Goal: Obtain resource: Obtain resource

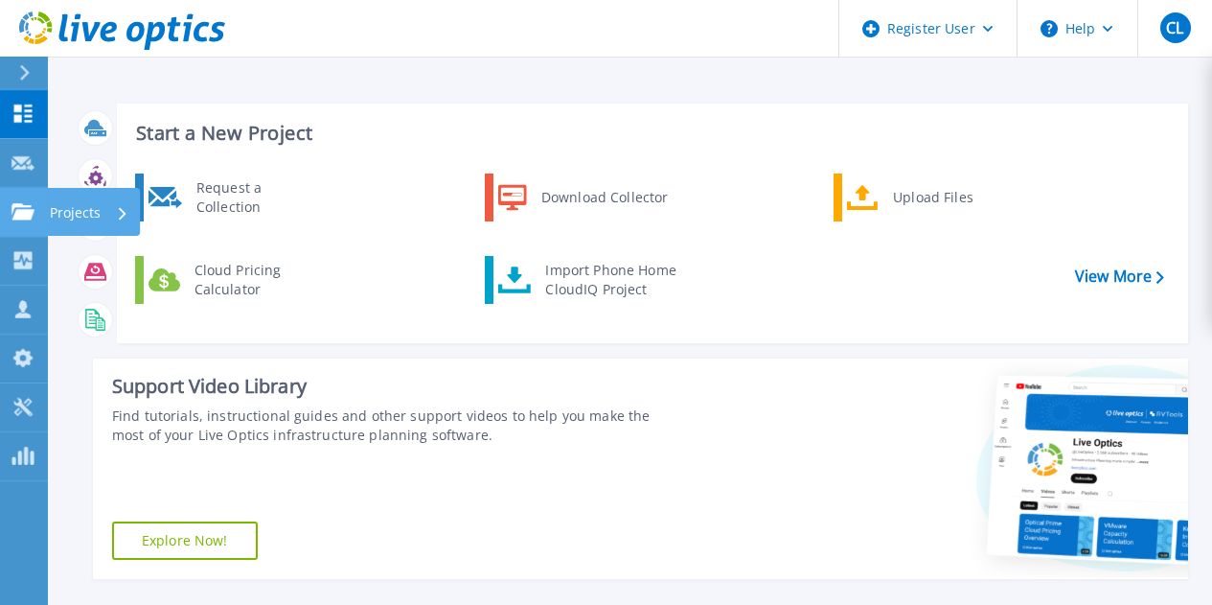
click at [14, 218] on icon at bounding box center [22, 211] width 23 height 16
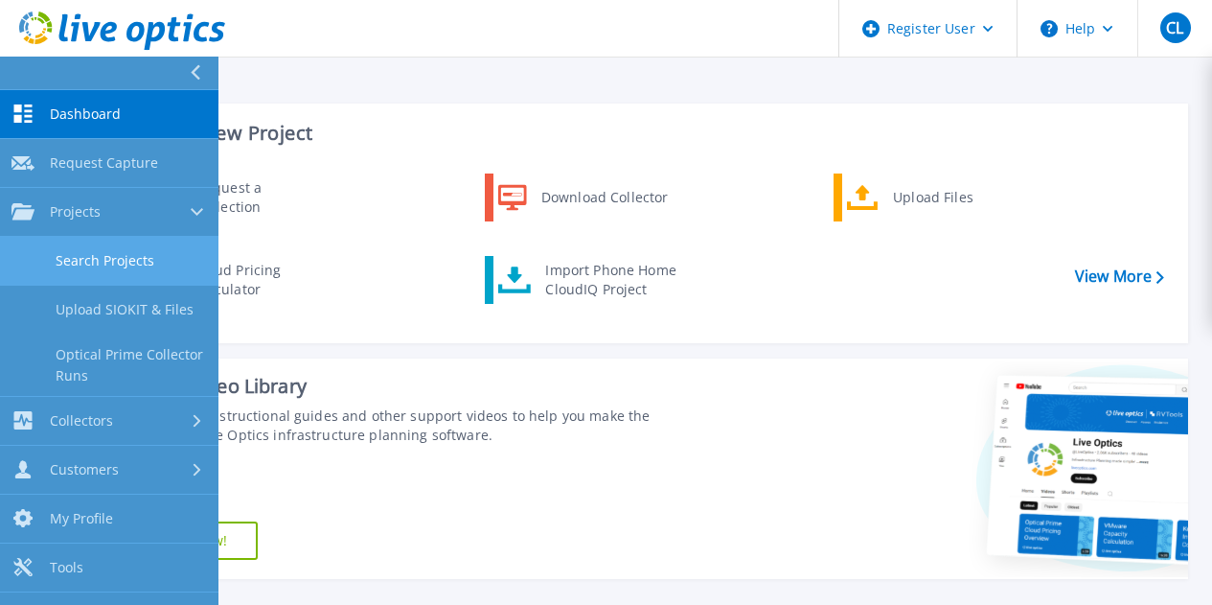
click at [102, 256] on link "Search Projects" at bounding box center [109, 261] width 218 height 49
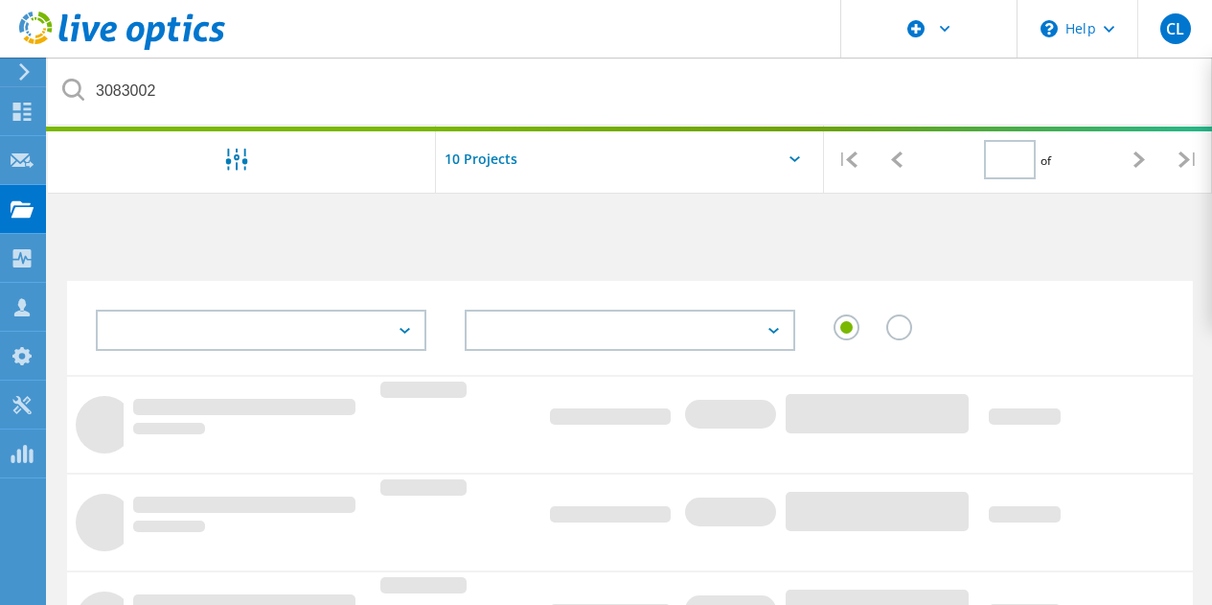
type input "1"
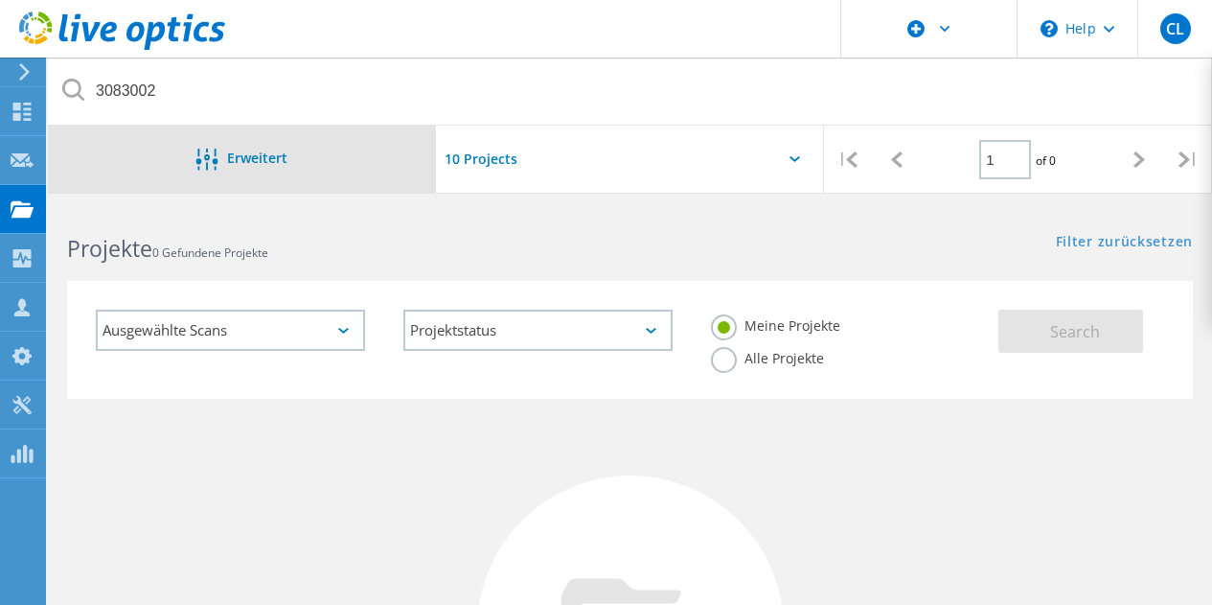
click at [255, 151] on span "Erweitert" at bounding box center [257, 157] width 60 height 13
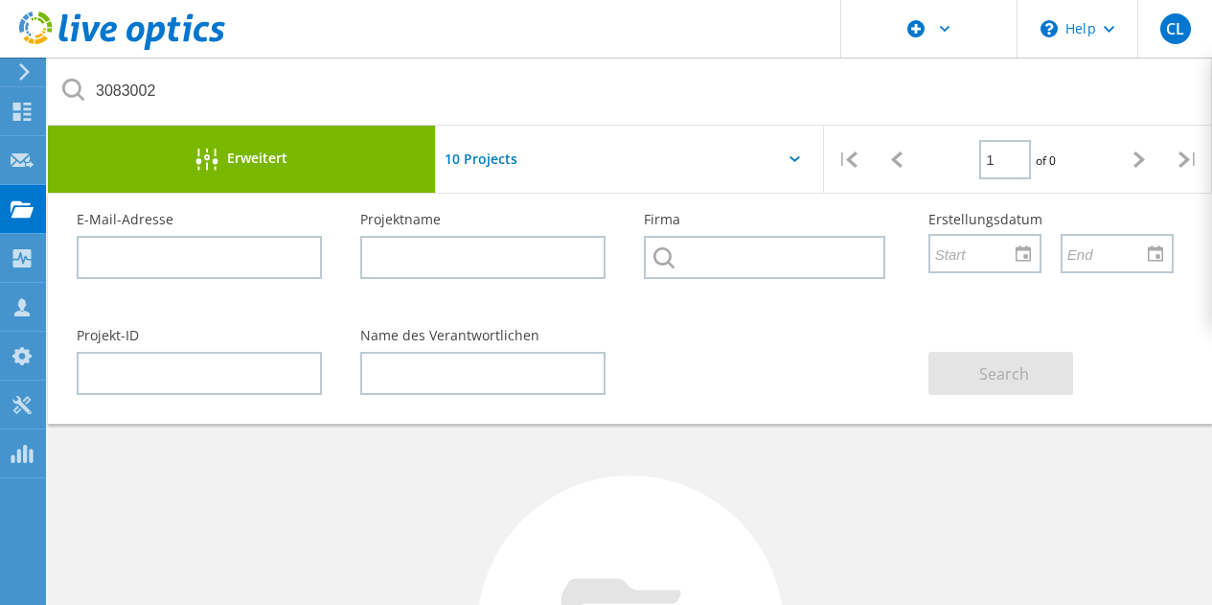
click at [255, 151] on span "Erweitert" at bounding box center [257, 157] width 60 height 13
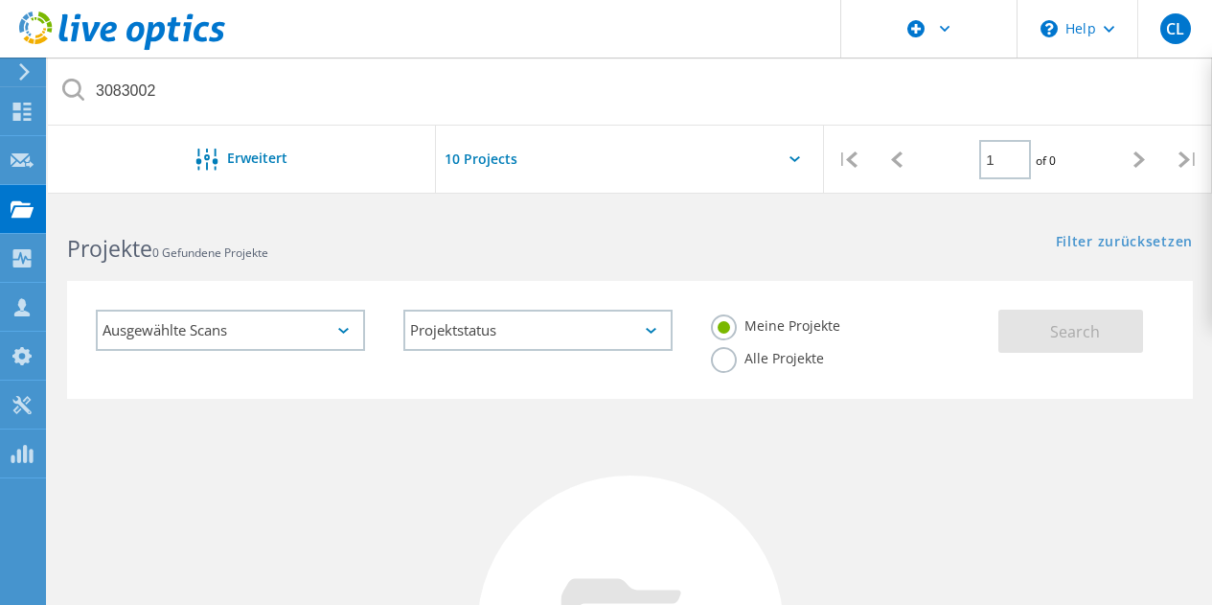
click at [551, 139] on input "text" at bounding box center [532, 159] width 192 height 67
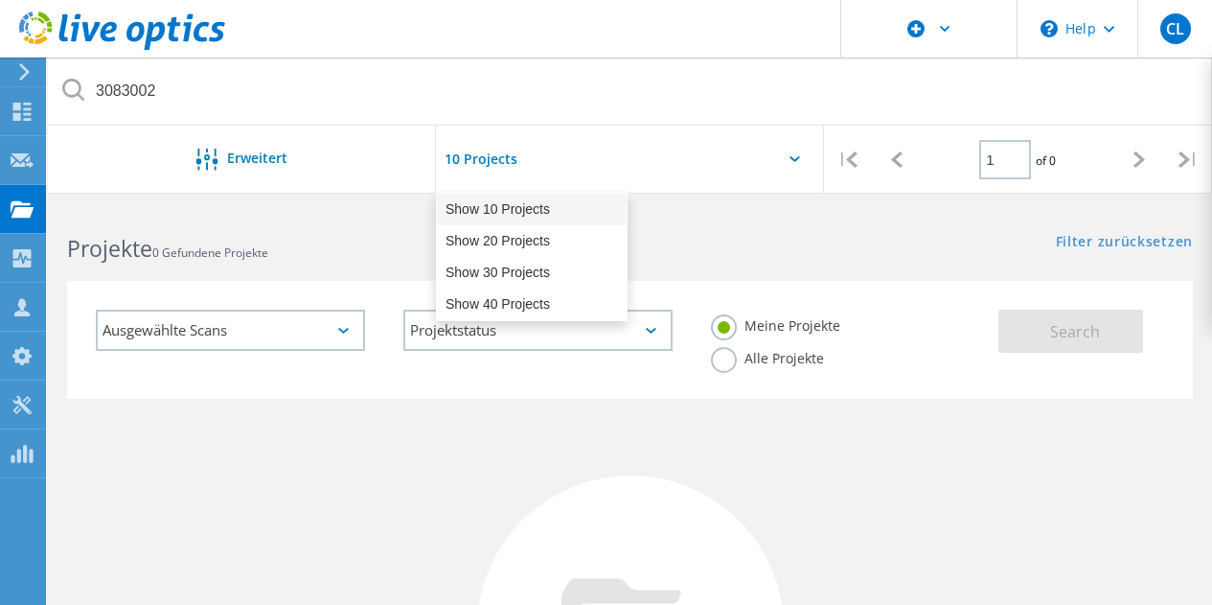
click at [534, 224] on div "Show 10 Projects" at bounding box center [532, 210] width 190 height 32
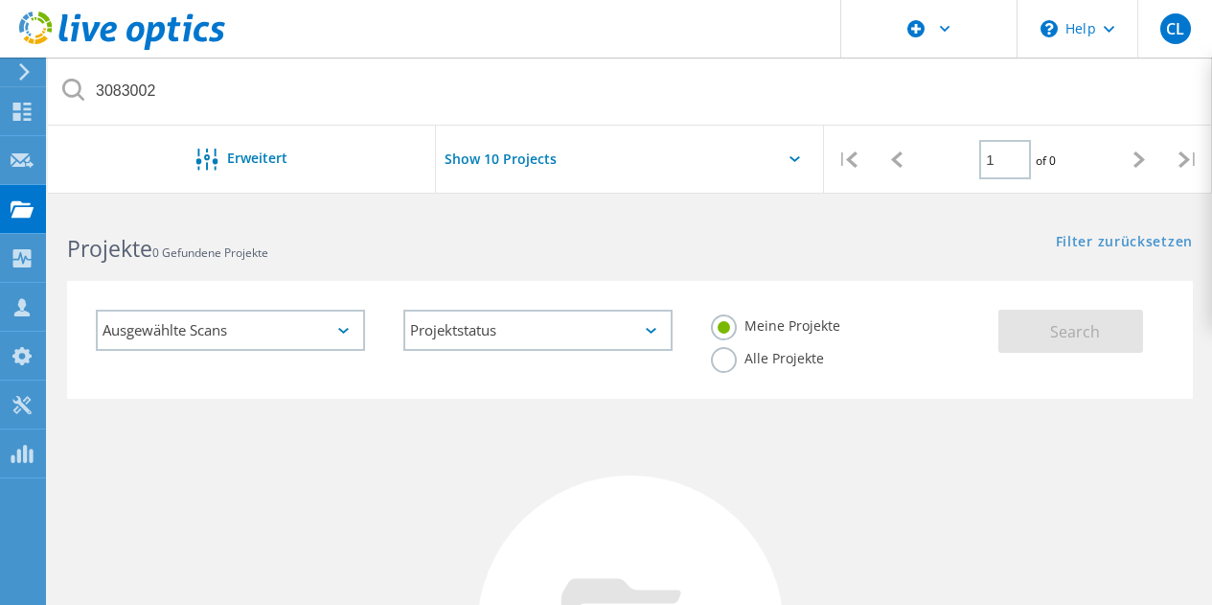
click at [635, 168] on div "Show 10 Projects Pull down to refresh... Release to refresh... Refreshing... Sh…" at bounding box center [630, 165] width 388 height 79
click at [527, 157] on input "Show 10 Projects" at bounding box center [532, 159] width 192 height 67
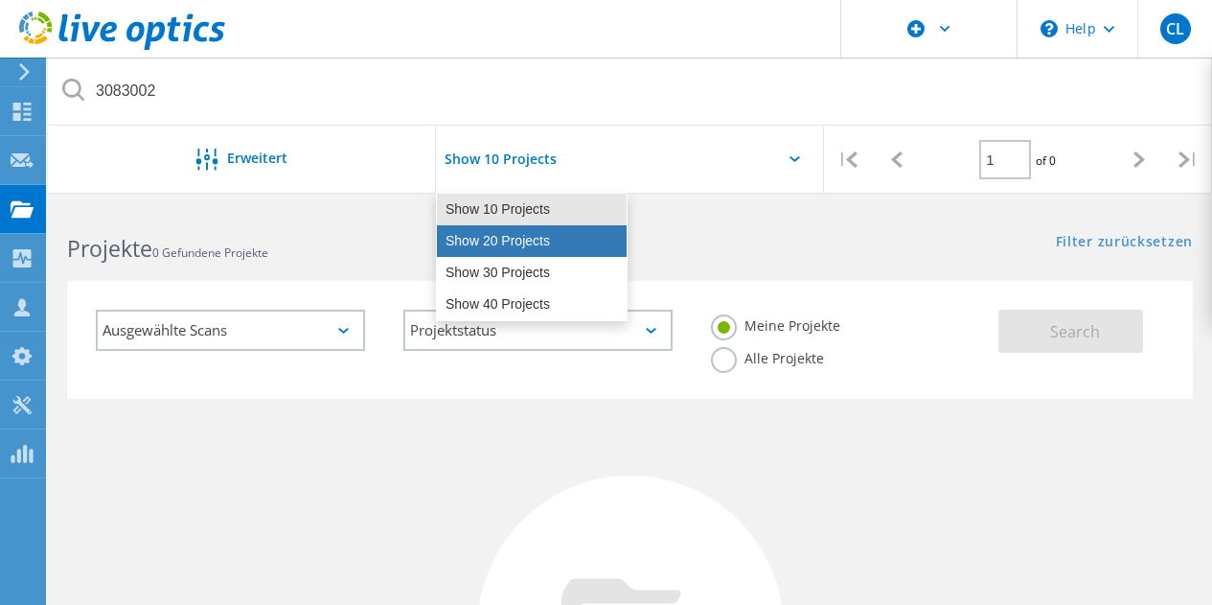
click at [519, 244] on div "Show 20 Projects" at bounding box center [532, 241] width 190 height 32
type input "Show 20 Projects"
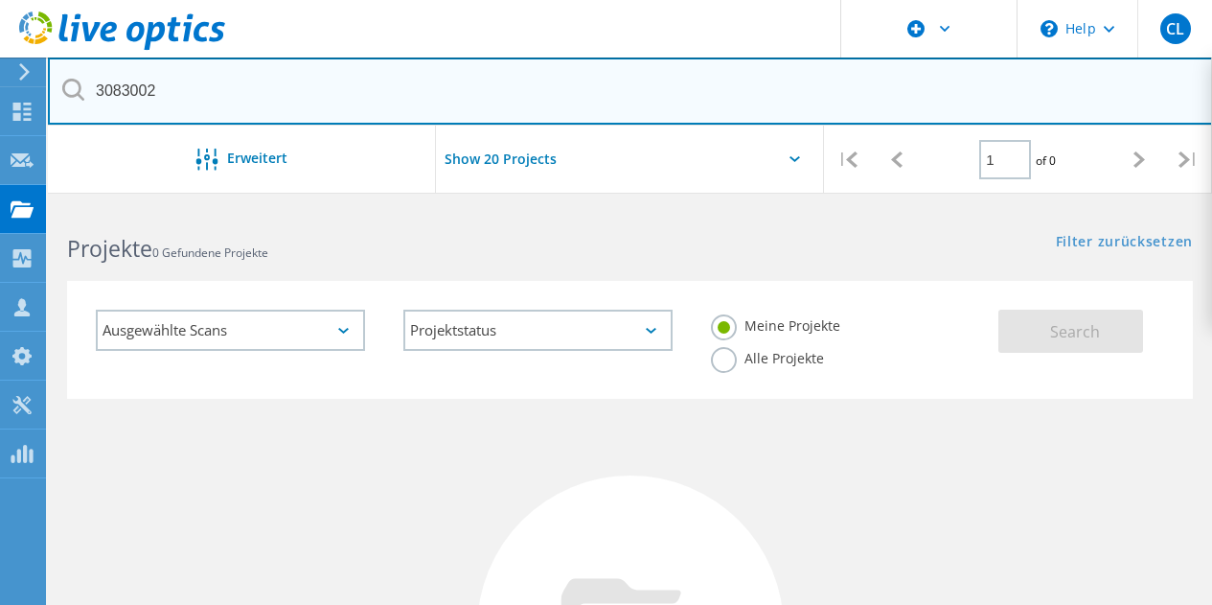
click at [172, 95] on input "3083002" at bounding box center [630, 90] width 1165 height 67
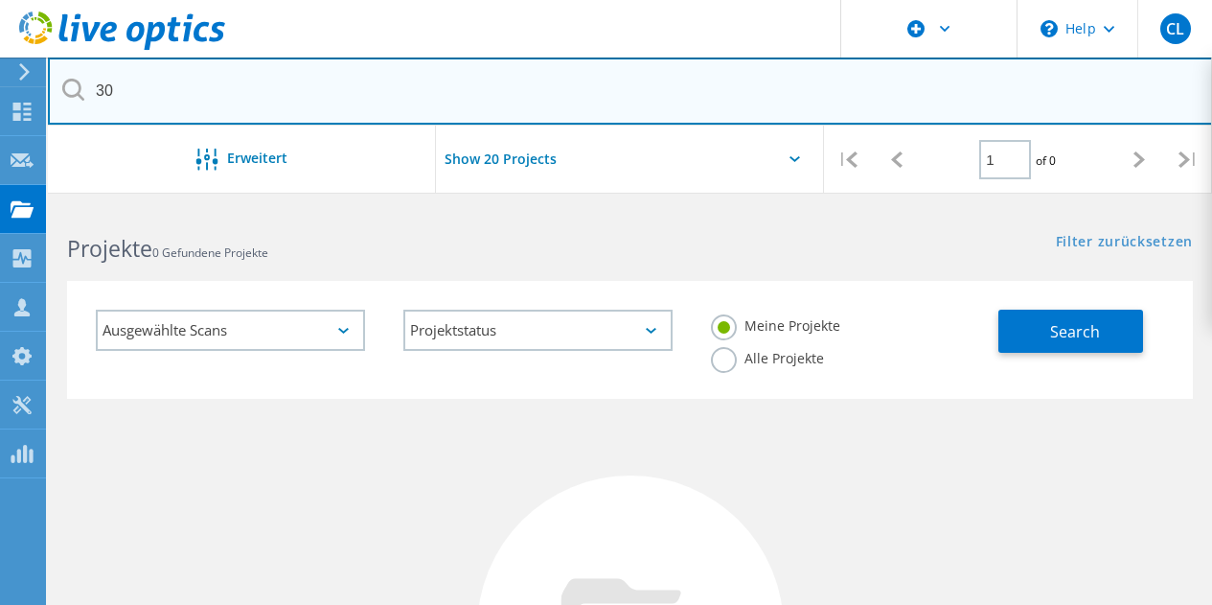
type input "3"
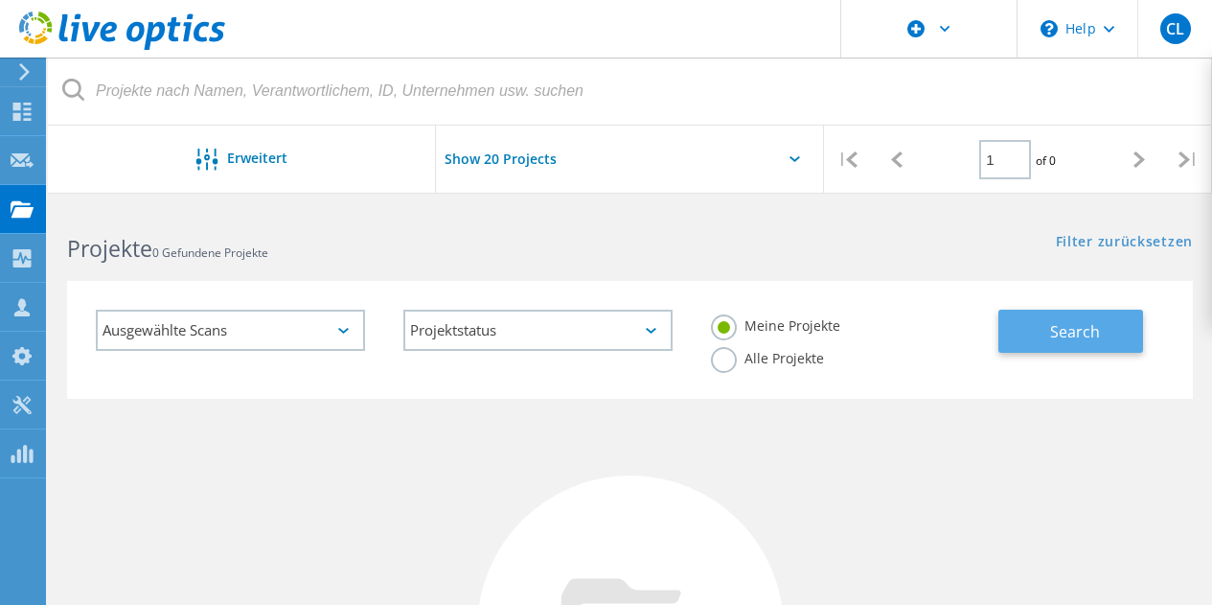
click at [1074, 327] on span "Search" at bounding box center [1075, 331] width 50 height 21
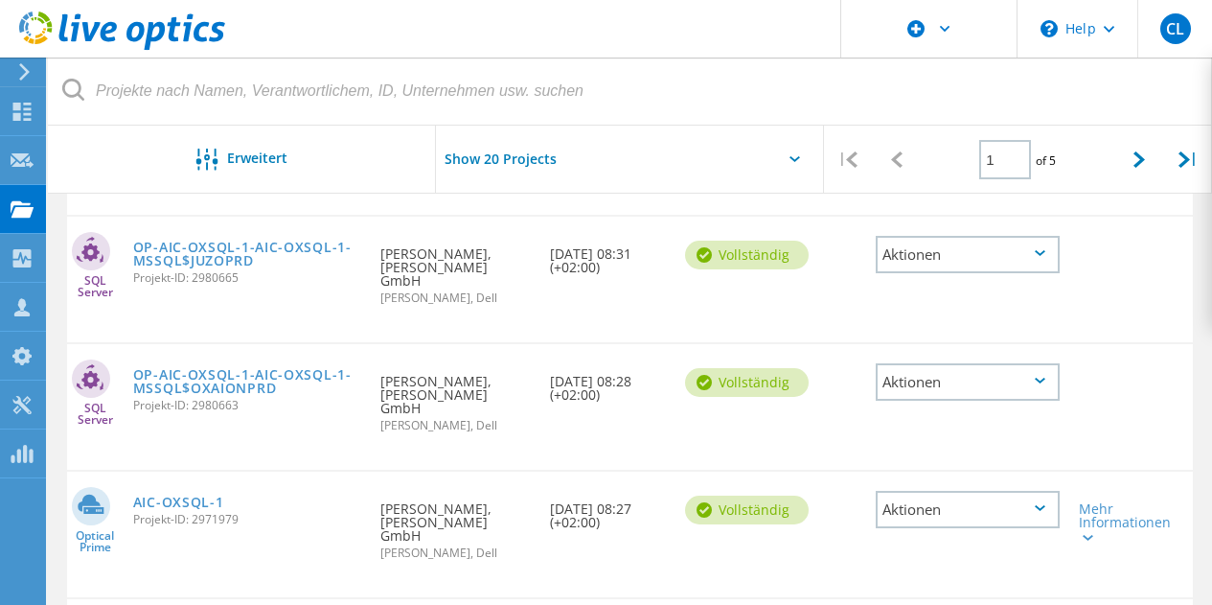
scroll to position [782, 0]
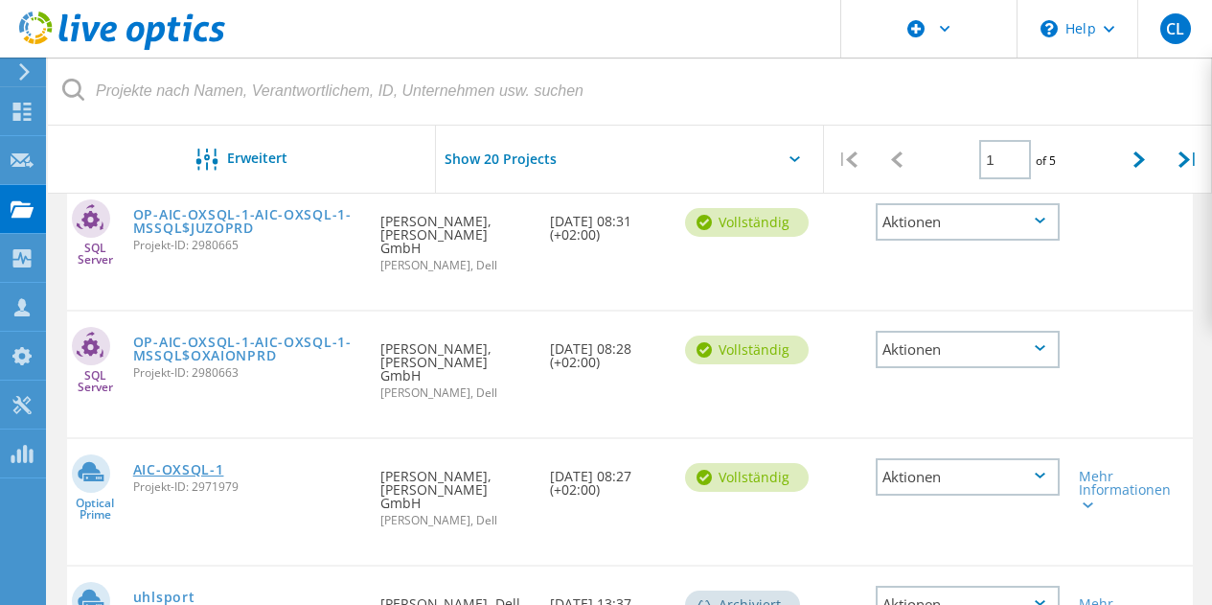
click at [174, 463] on link "AIC-OXSQL-1" at bounding box center [178, 469] width 91 height 13
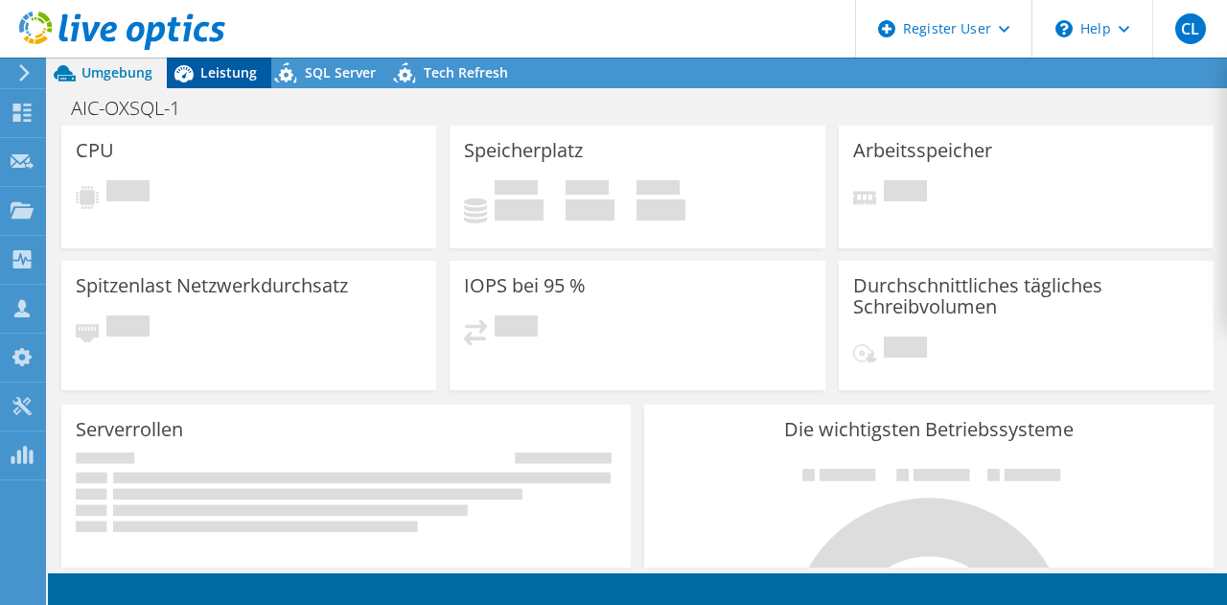
click at [223, 65] on span "Leistung" at bounding box center [228, 72] width 57 height 18
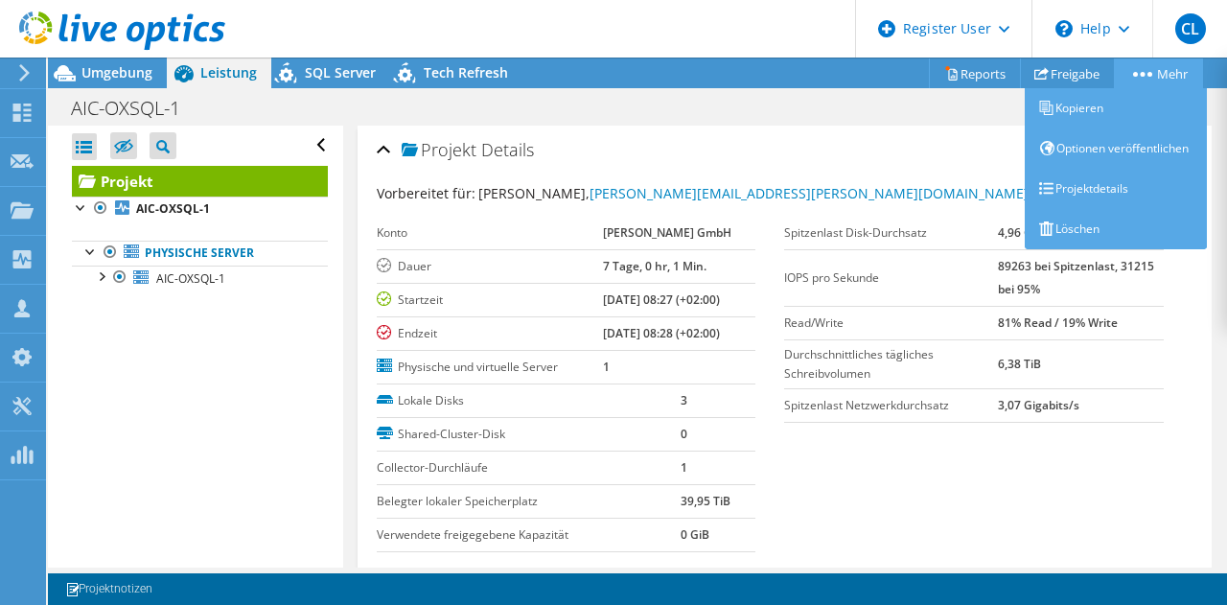
click at [1164, 83] on link "Mehr" at bounding box center [1158, 73] width 89 height 30
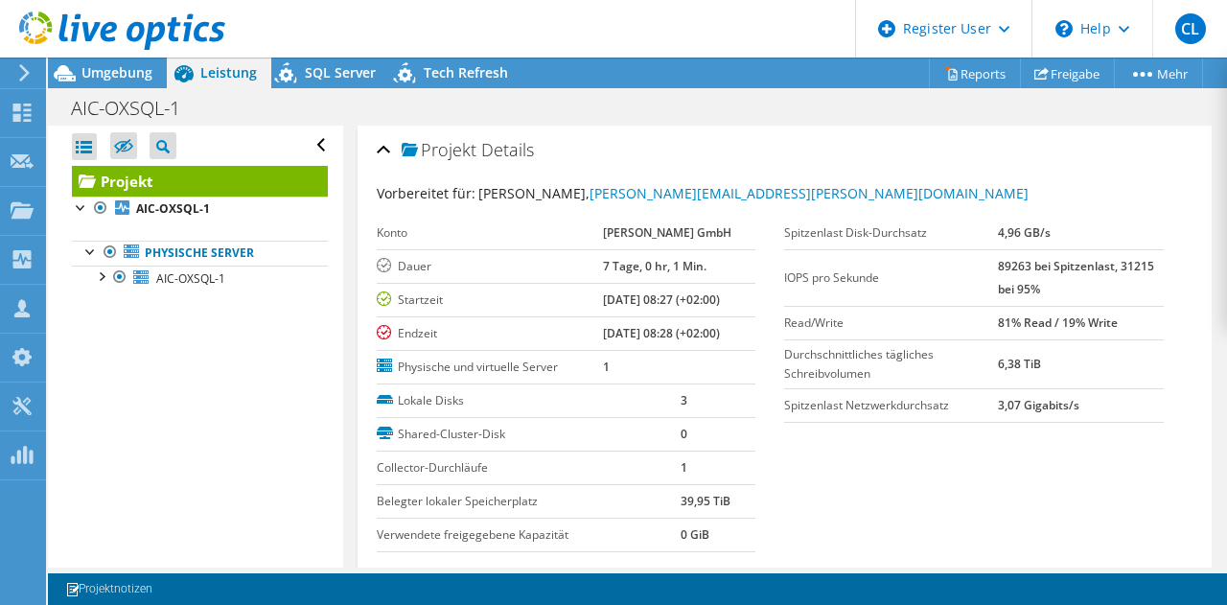
click at [809, 201] on div "Vorbereitet für: [PERSON_NAME], [PERSON_NAME][EMAIL_ADDRESS][PERSON_NAME][DOMAI…" at bounding box center [785, 194] width 816 height 22
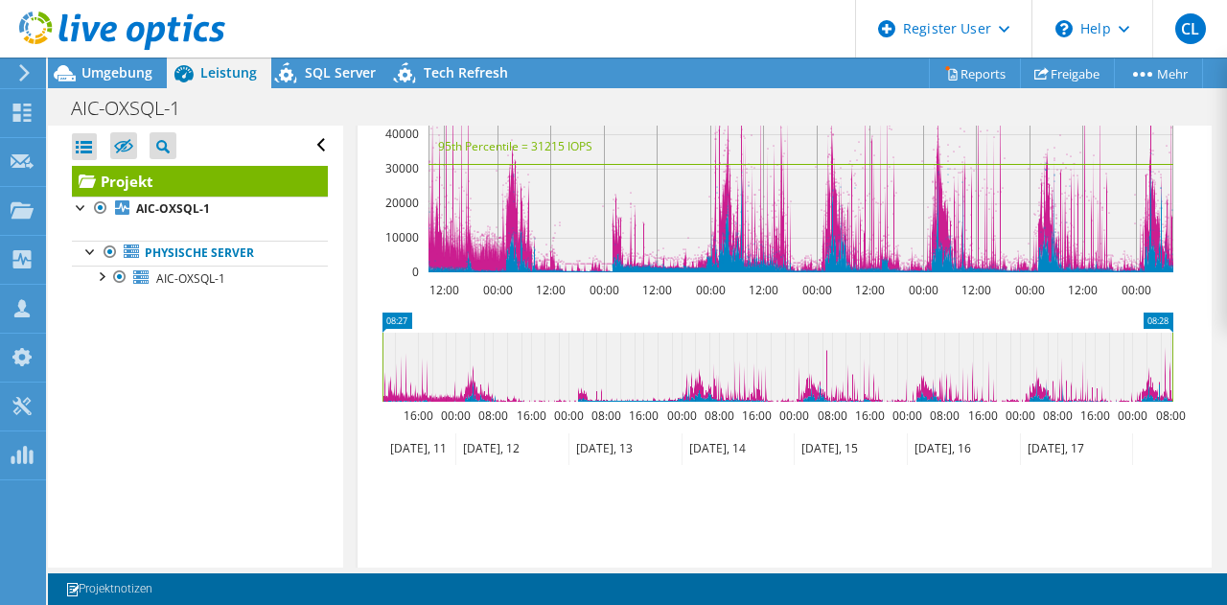
scroll to position [905, 0]
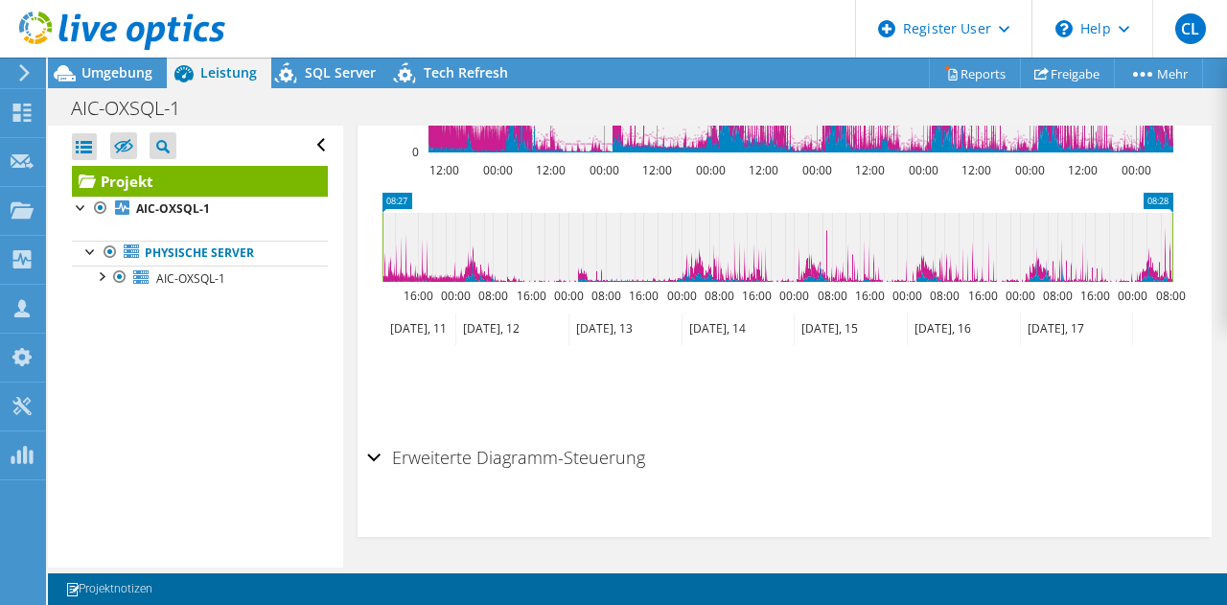
click at [453, 451] on h2 "Erweiterte Diagramm-Steuerung" at bounding box center [506, 457] width 278 height 38
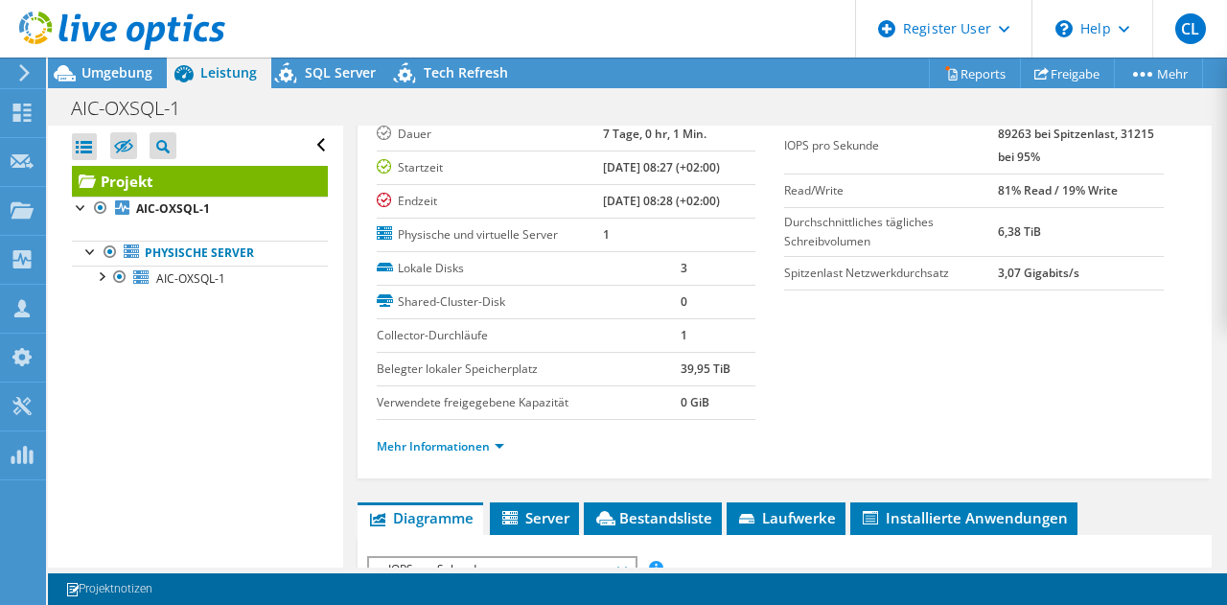
scroll to position [131, 0]
click at [495, 454] on li "Mehr Informationen" at bounding box center [446, 447] width 139 height 21
click at [494, 450] on link "Mehr Informationen" at bounding box center [440, 447] width 127 height 16
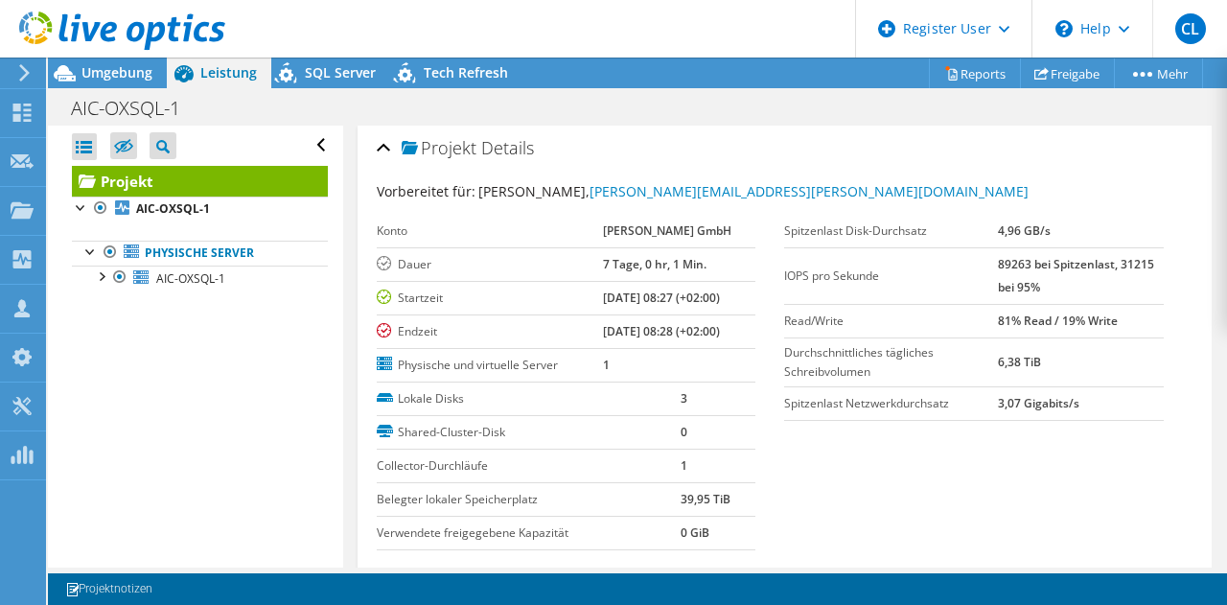
scroll to position [3, 0]
click at [973, 80] on link "Reports" at bounding box center [975, 73] width 92 height 30
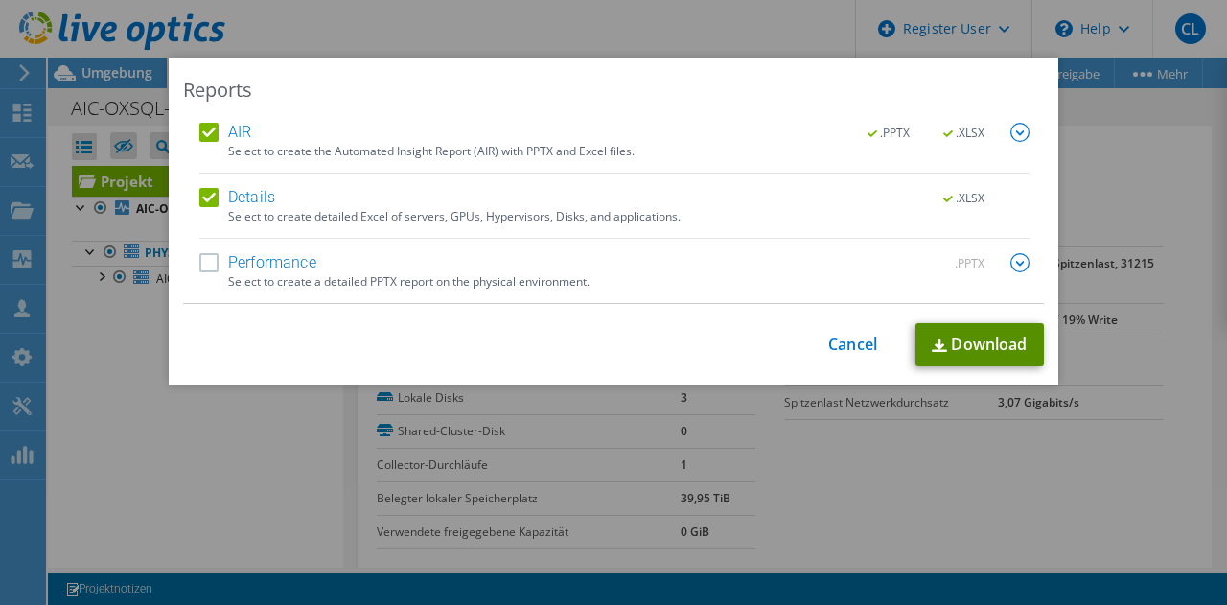
click at [1006, 347] on link "Download" at bounding box center [979, 344] width 128 height 43
click at [1172, 269] on div "Reports AIR .PPTX .XLSX Select to create the Automated Insight Report (AIR) wit…" at bounding box center [613, 302] width 1227 height 490
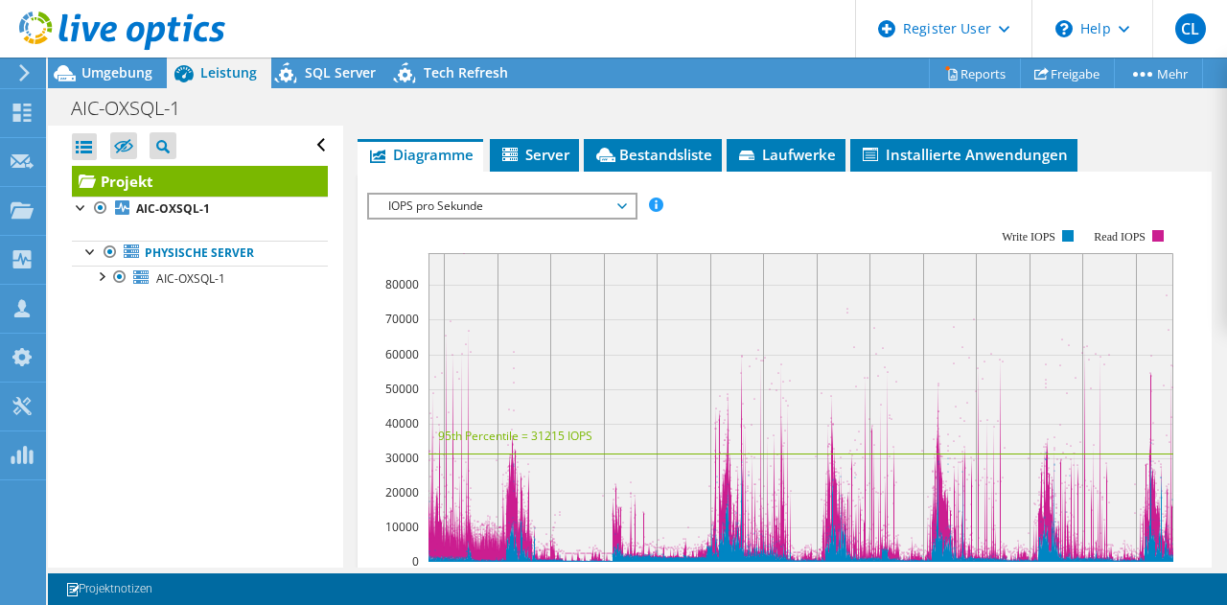
scroll to position [1035, 0]
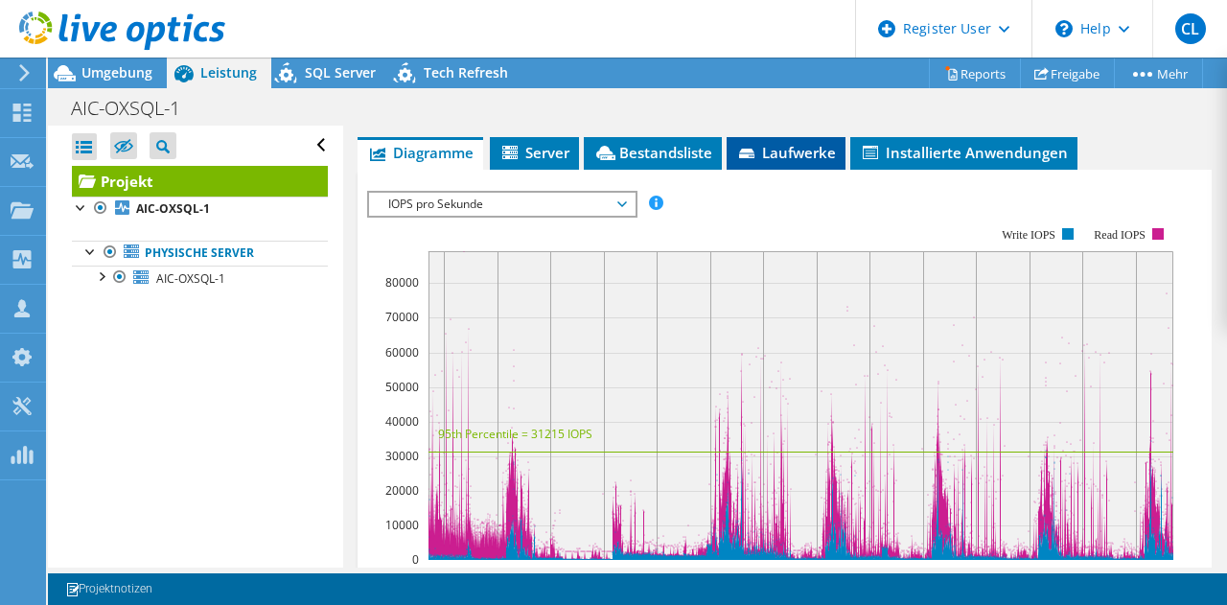
click at [787, 170] on li "Laufwerke" at bounding box center [785, 153] width 119 height 33
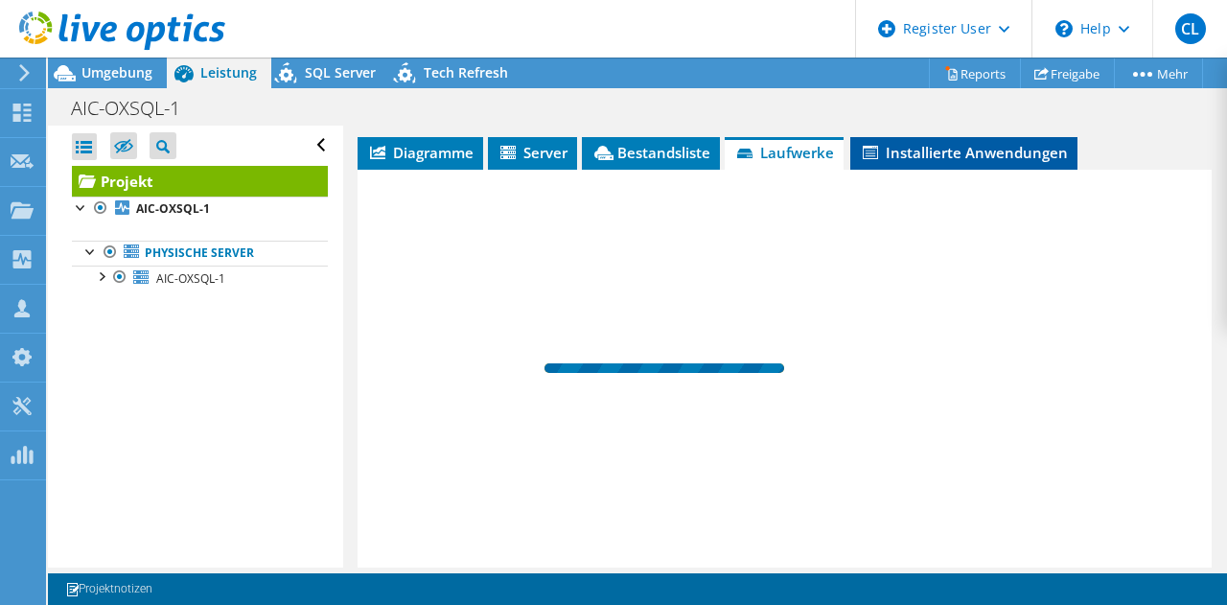
click at [923, 170] on li "Installierte Anwendungen" at bounding box center [963, 153] width 227 height 33
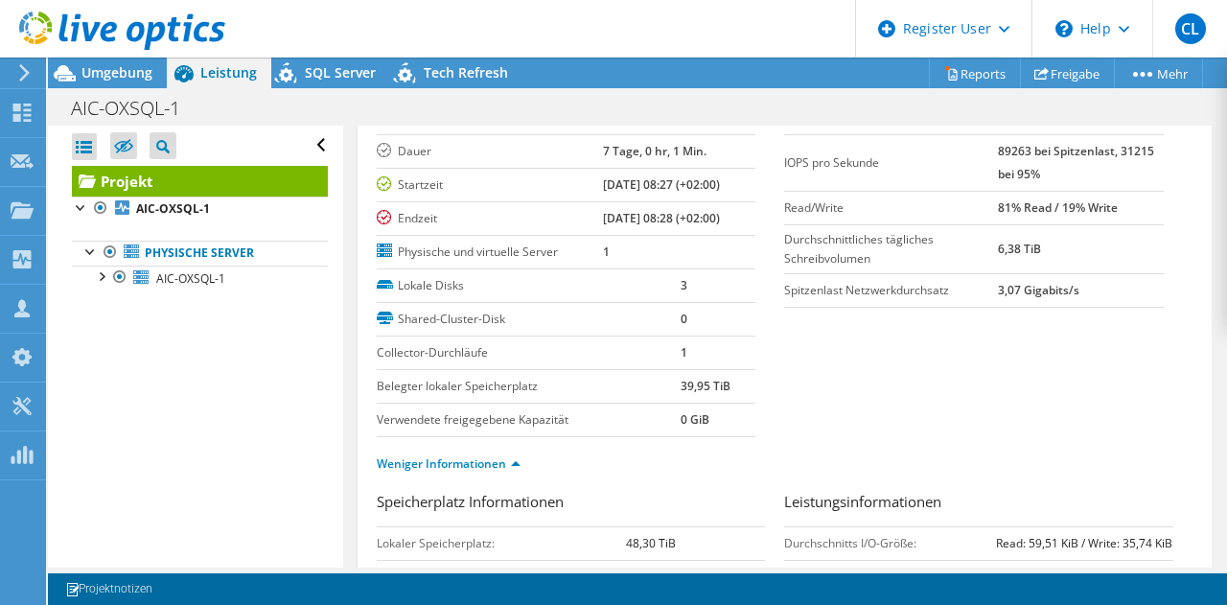
scroll to position [0, 0]
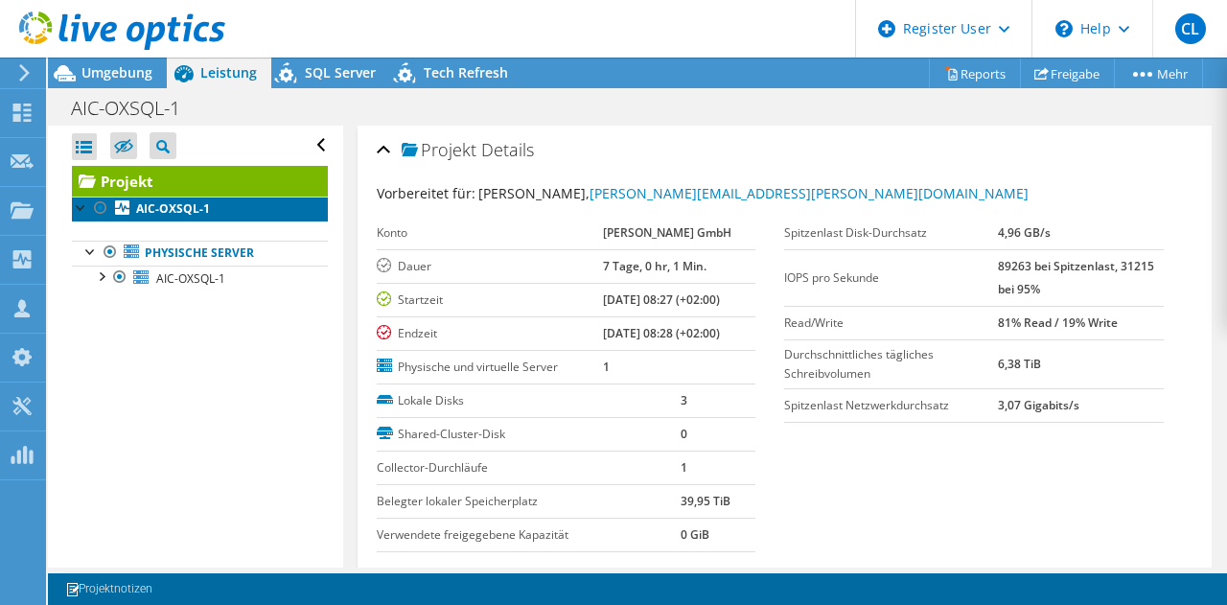
click at [198, 201] on b "AIC-OXSQL-1" at bounding box center [173, 208] width 74 height 16
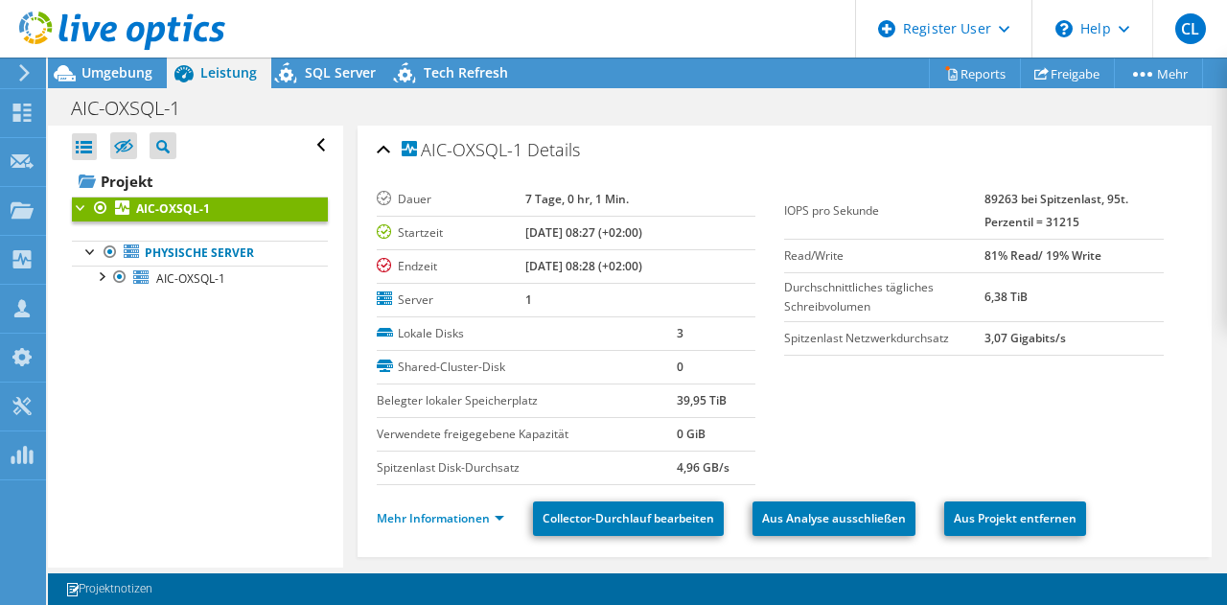
scroll to position [138, 0]
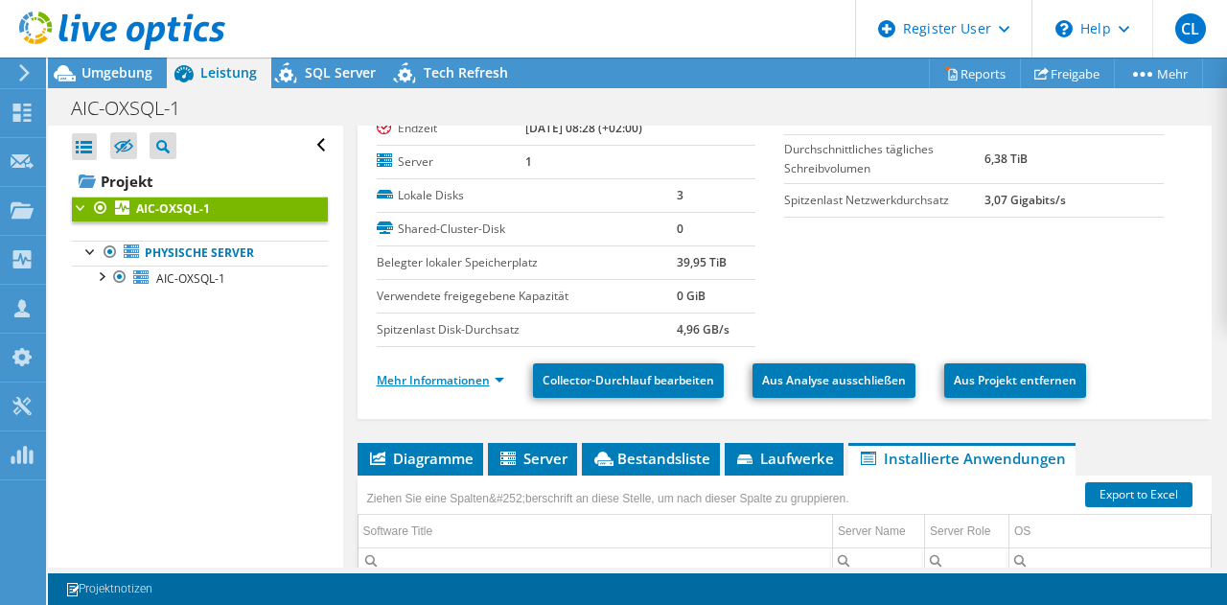
click at [410, 372] on link "Mehr Informationen" at bounding box center [440, 380] width 127 height 16
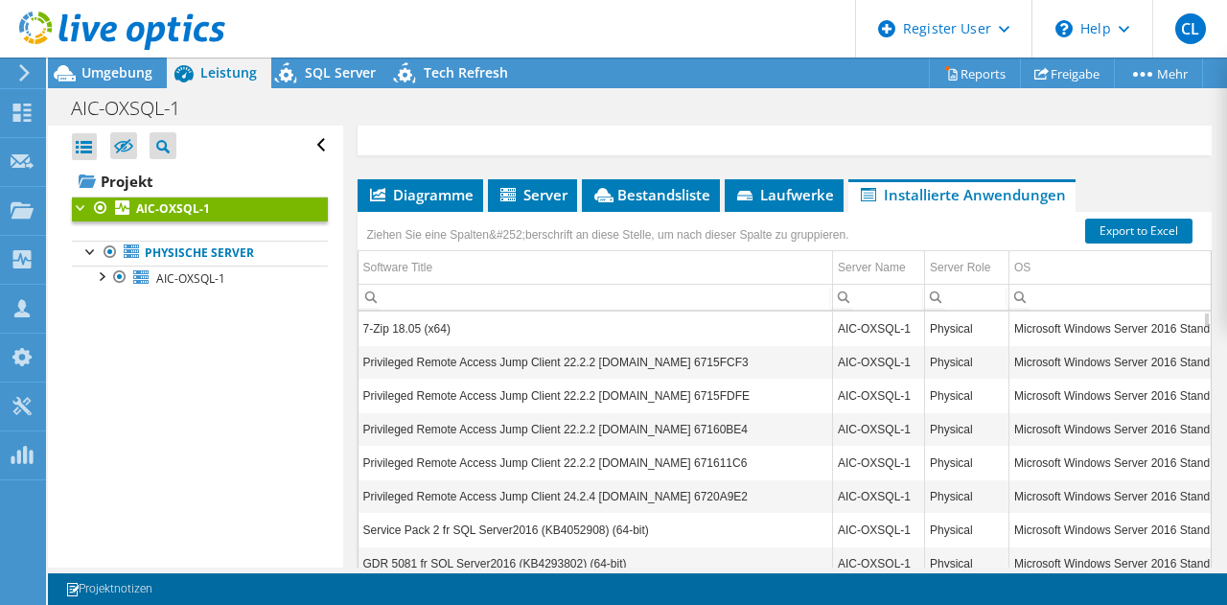
scroll to position [1076, 0]
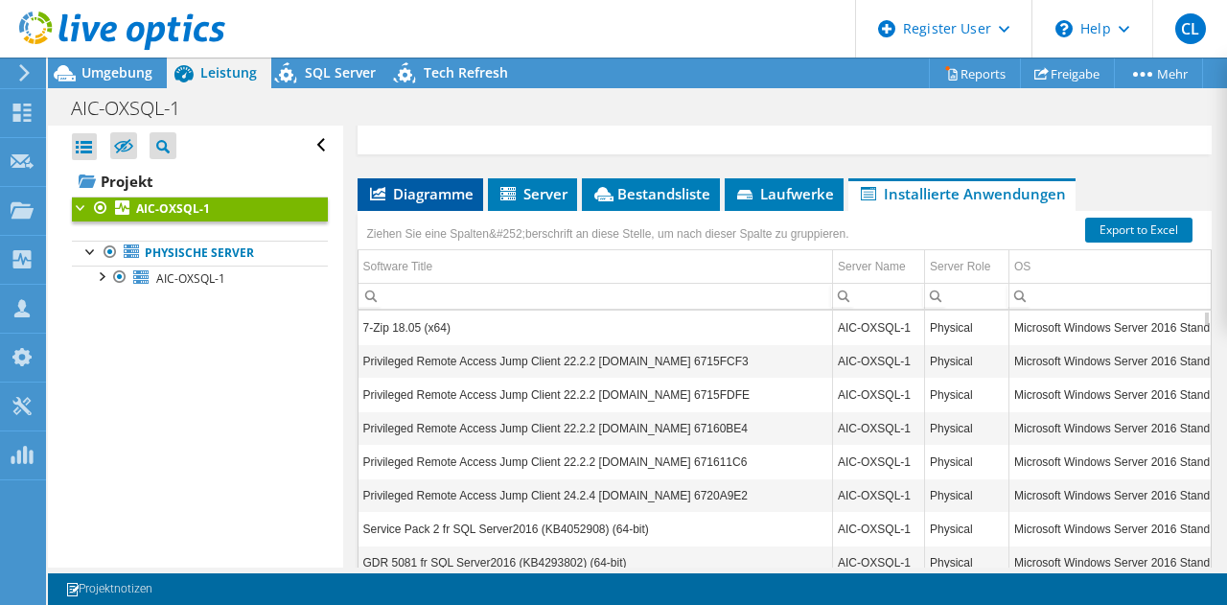
click at [410, 203] on span "Diagramme" at bounding box center [420, 193] width 106 height 19
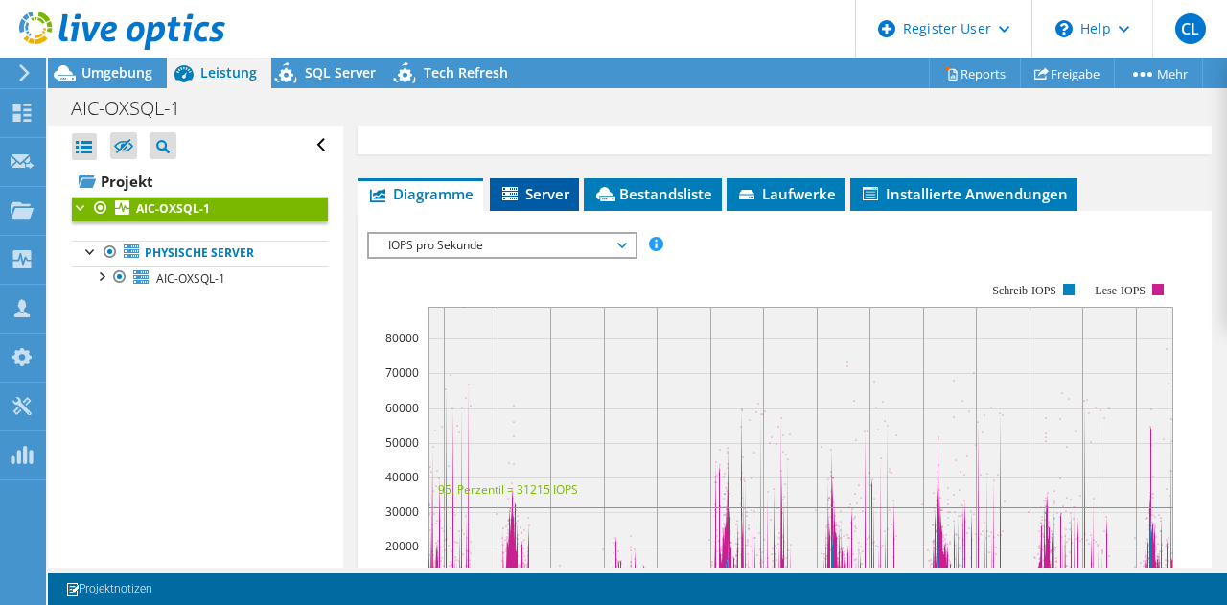
click at [575, 211] on li "Server" at bounding box center [534, 194] width 89 height 33
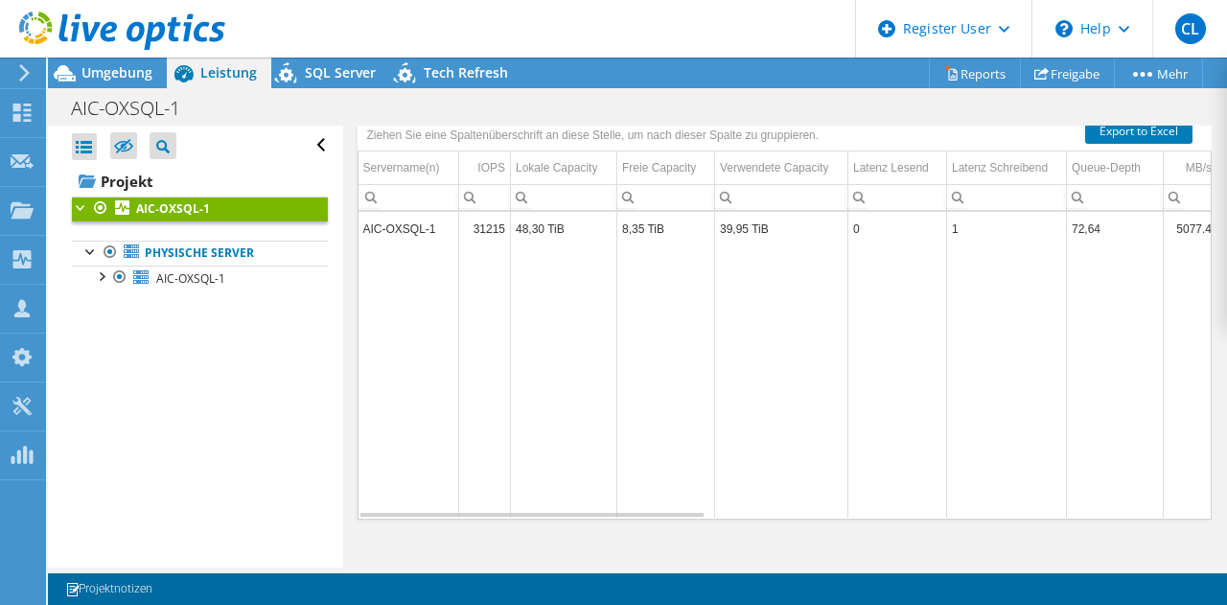
scroll to position [1175, 0]
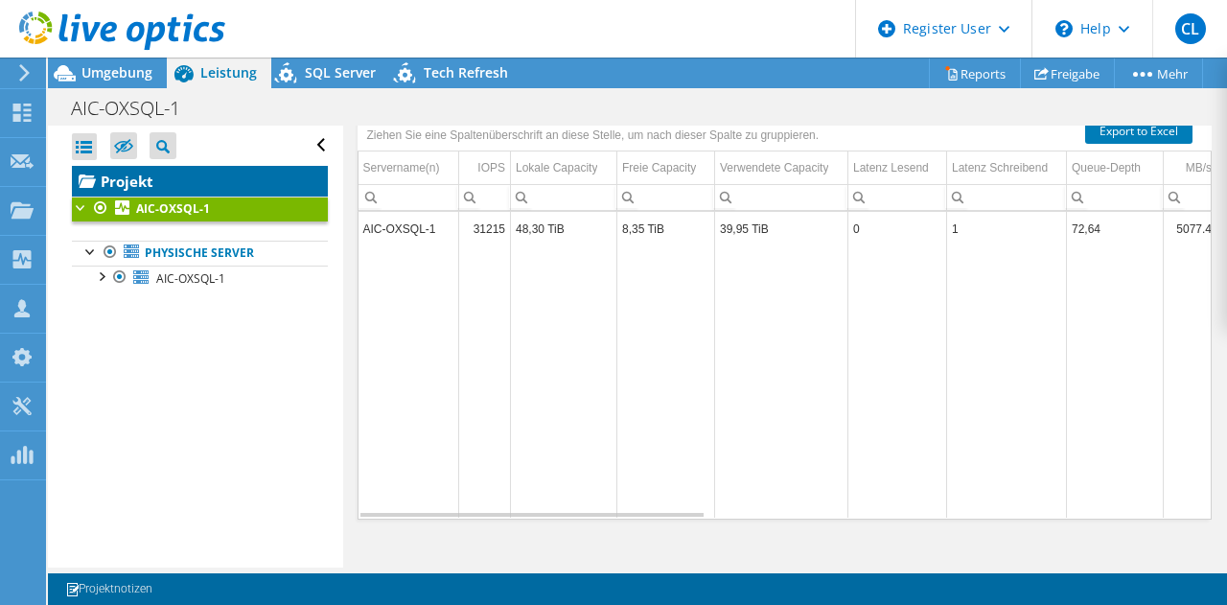
click at [163, 177] on link "Projekt" at bounding box center [200, 181] width 256 height 31
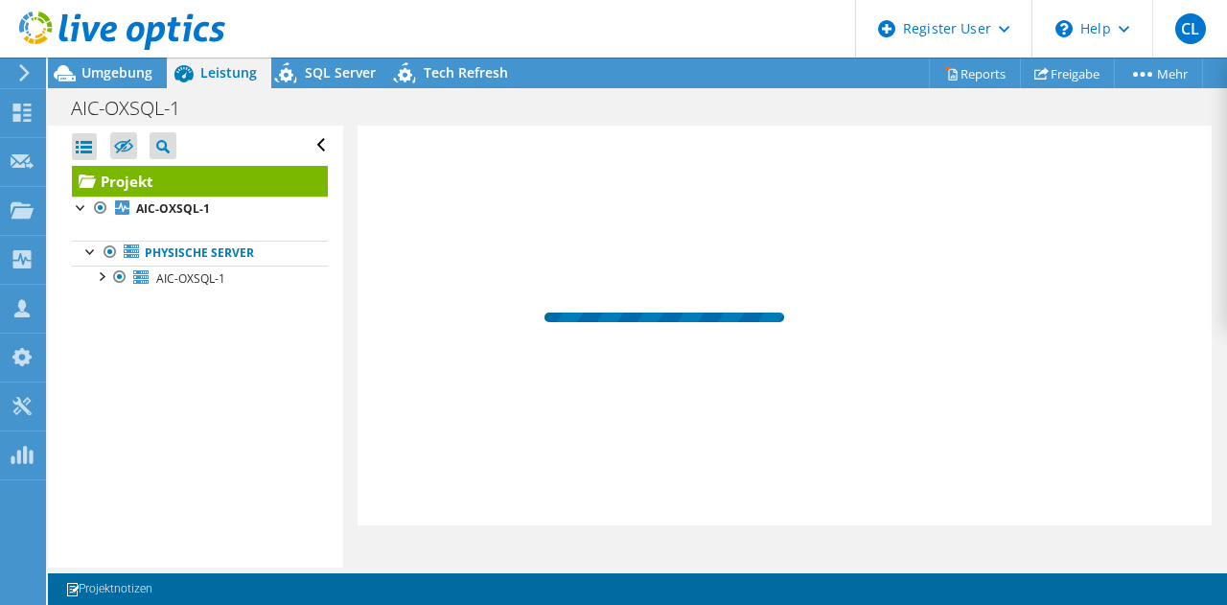
scroll to position [486, 0]
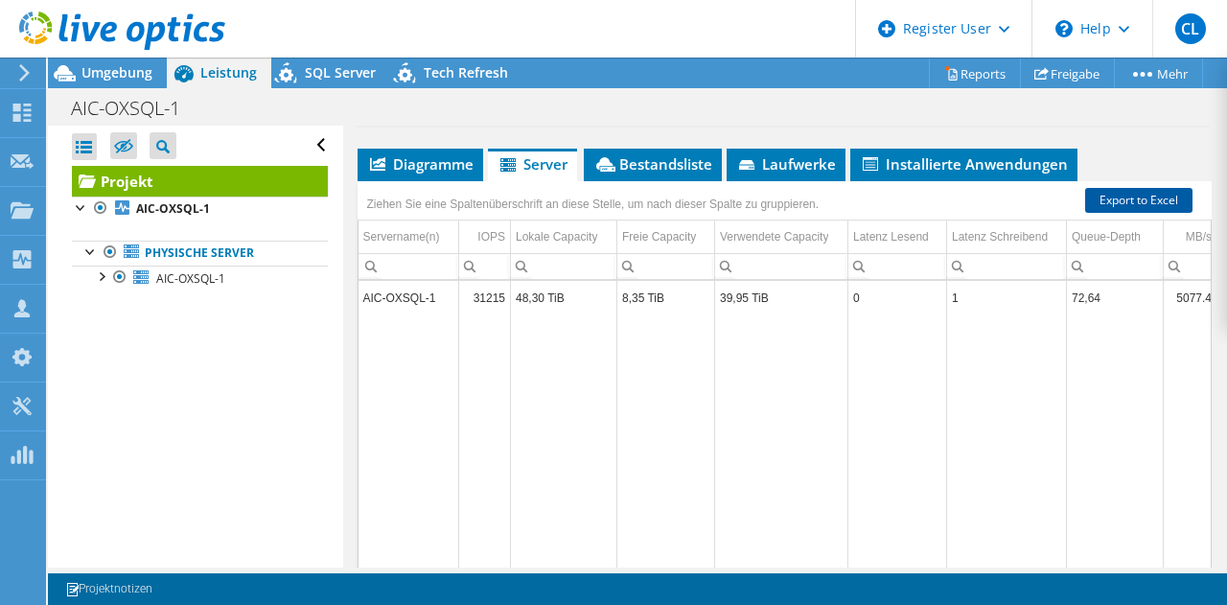
click at [1155, 188] on link "Export to Excel" at bounding box center [1138, 200] width 107 height 25
click at [661, 155] on span "Bestandsliste" at bounding box center [652, 163] width 119 height 19
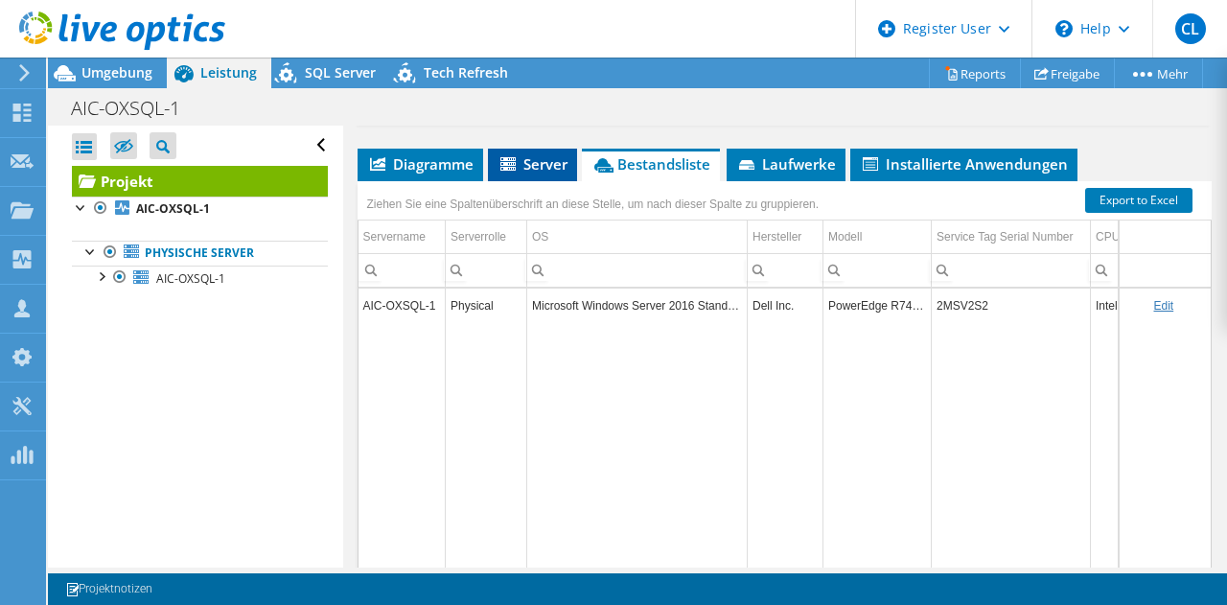
click at [517, 161] on icon at bounding box center [509, 165] width 19 height 16
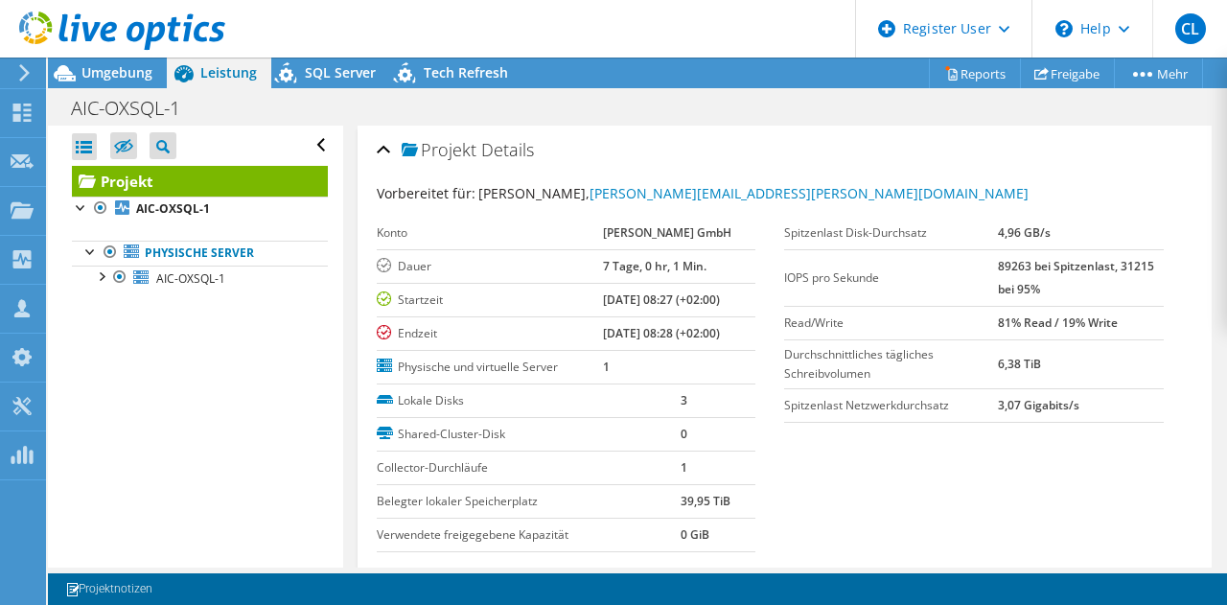
scroll to position [1, 0]
click at [456, 71] on span "Tech Refresh" at bounding box center [466, 72] width 84 height 18
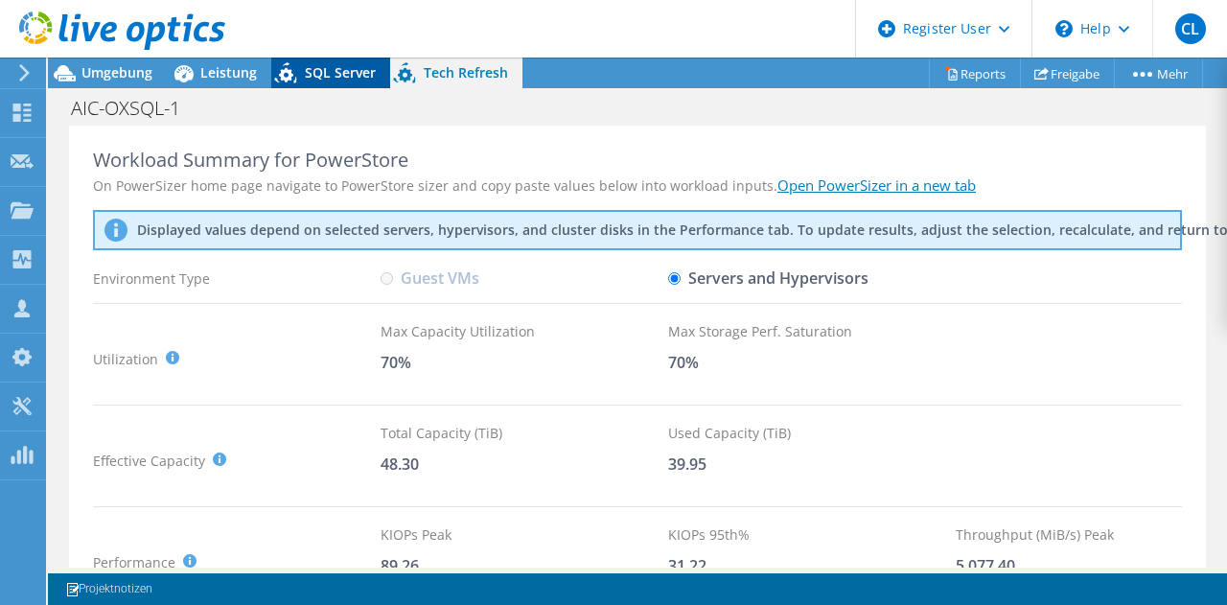
click at [328, 57] on div "SQL Server" at bounding box center [330, 72] width 119 height 31
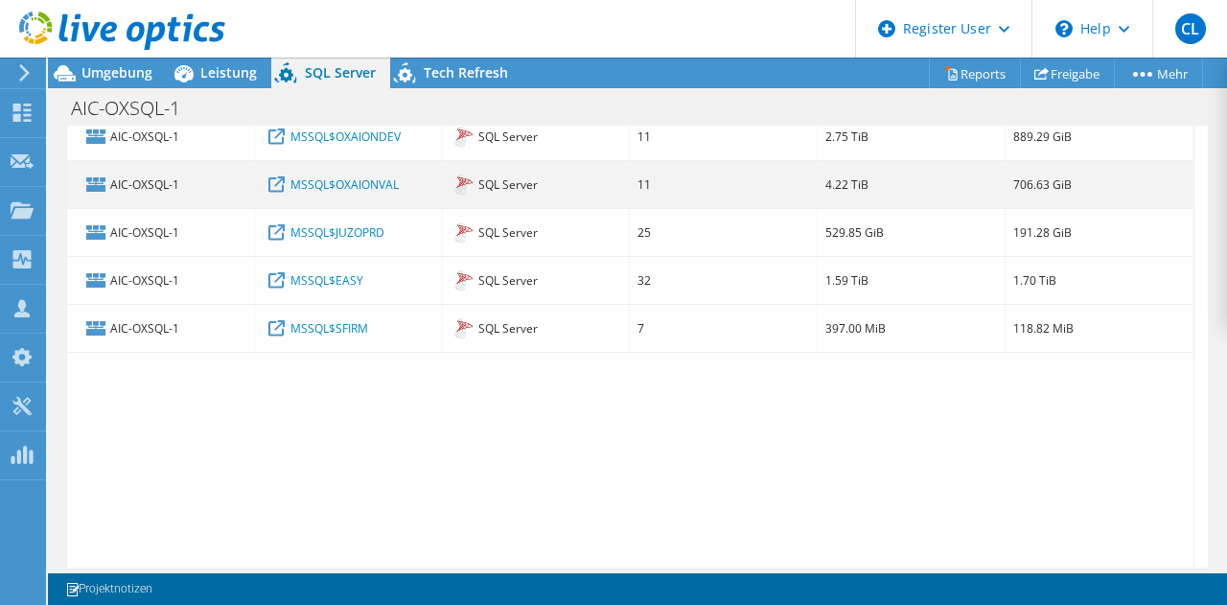
scroll to position [0, 0]
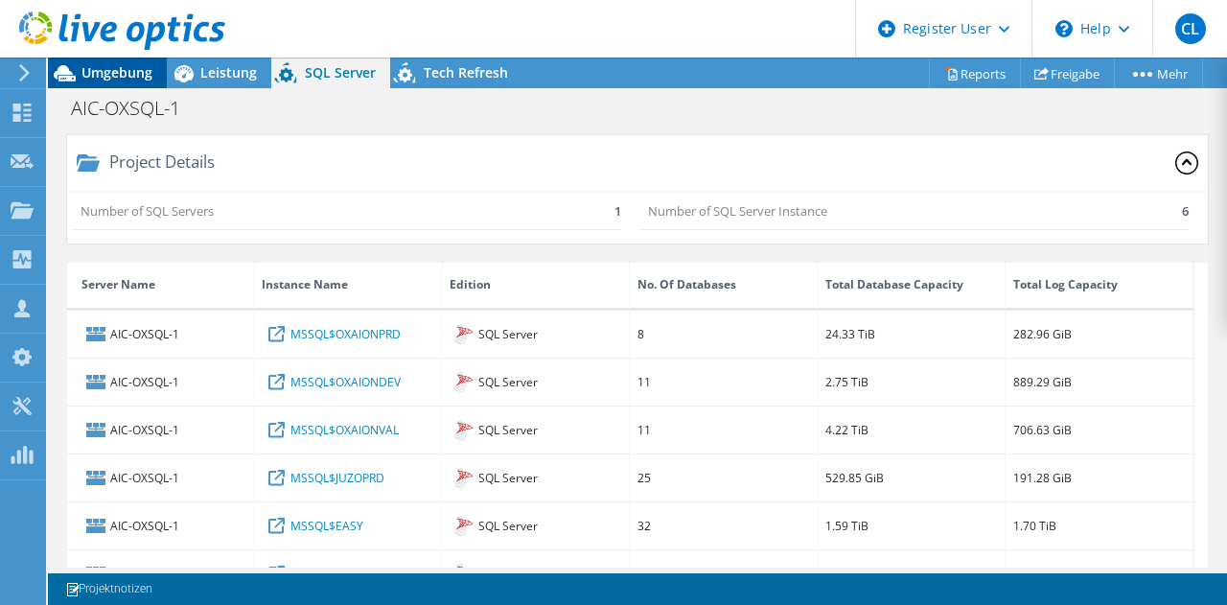
click at [125, 81] on div "Umgebung" at bounding box center [107, 72] width 119 height 31
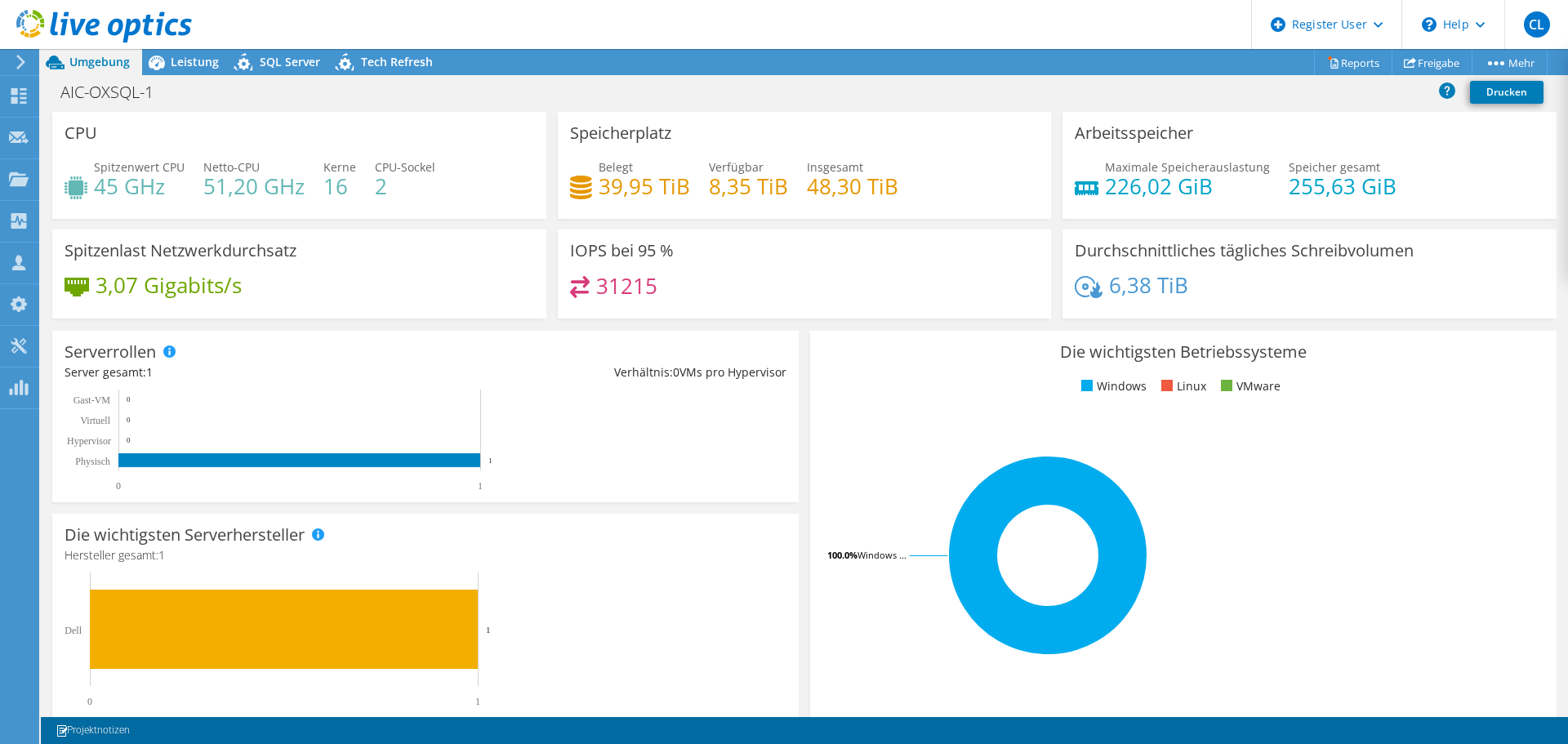
scroll to position [1, 0]
